Goal: Navigation & Orientation: Go to known website

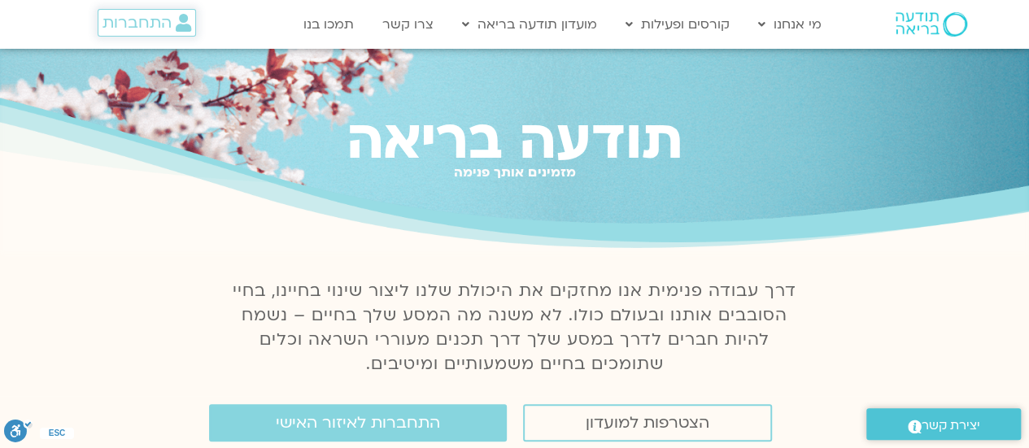
click at [127, 15] on span "התחברות" at bounding box center [136, 23] width 69 height 18
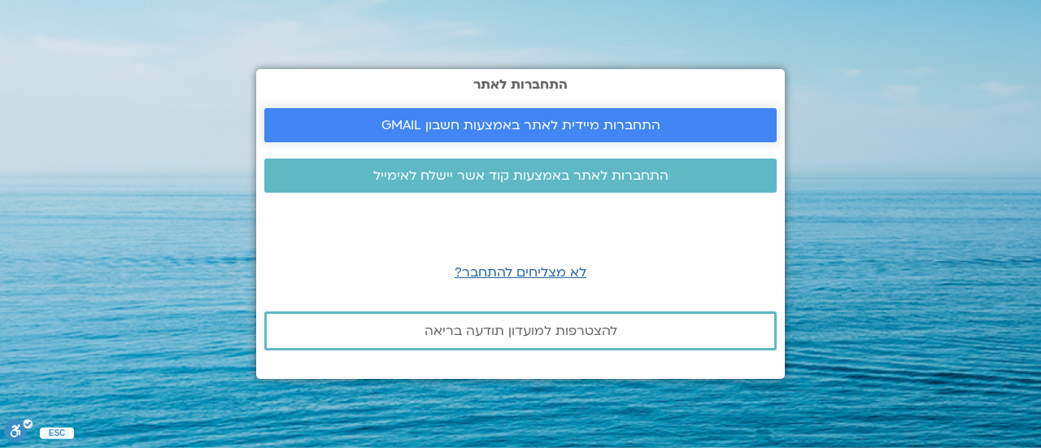
click at [581, 127] on span "התחברות מיידית לאתר באמצעות חשבון GMAIL" at bounding box center [520, 125] width 279 height 15
